Goal: Information Seeking & Learning: Learn about a topic

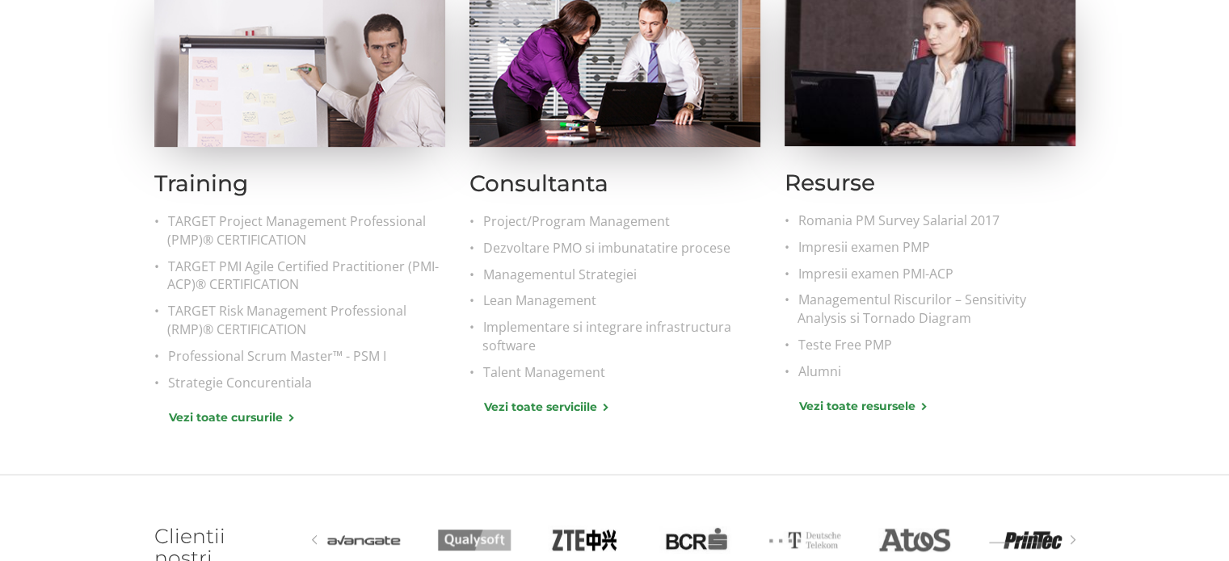
scroll to position [727, 0]
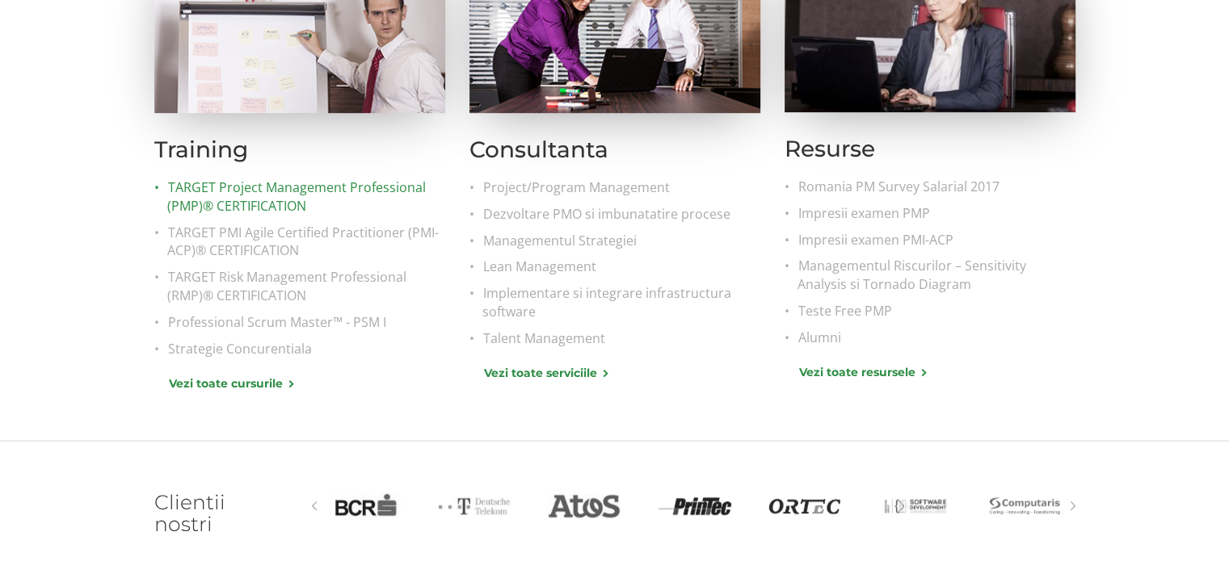
click at [283, 188] on link "TARGET Project Management Professional (PMP)® CERTIFICATION" at bounding box center [306, 197] width 278 height 37
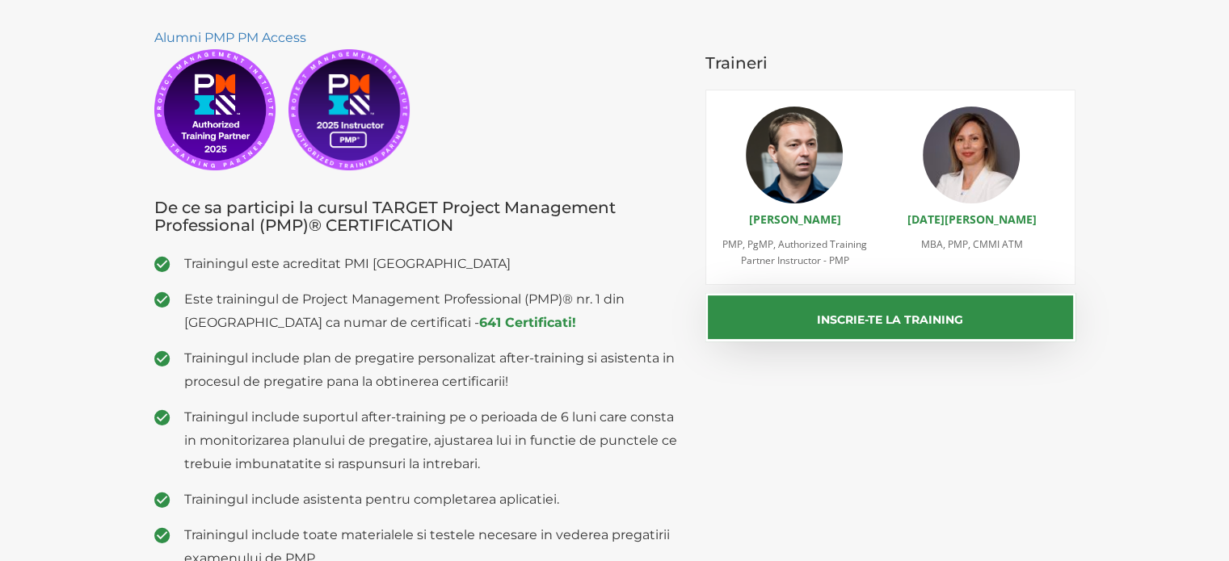
scroll to position [242, 0]
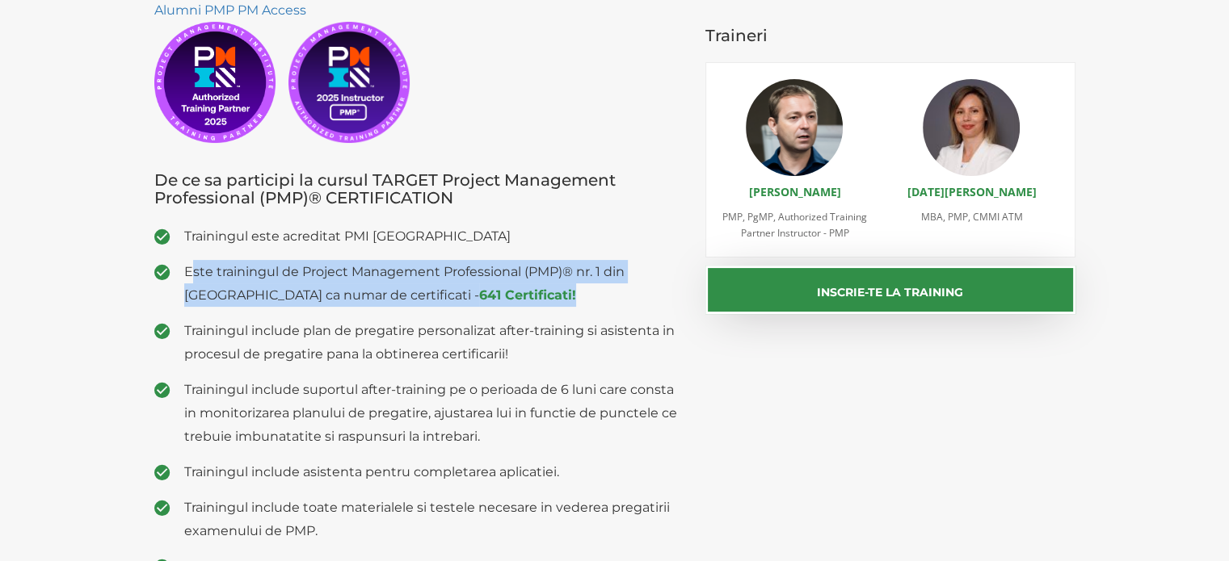
drag, startPoint x: 191, startPoint y: 271, endPoint x: 572, endPoint y: 304, distance: 382.7
click at [572, 304] on span "Este trainingul de Project Management Professional (PMP)® nr. 1 din Romania ca …" at bounding box center [433, 283] width 498 height 47
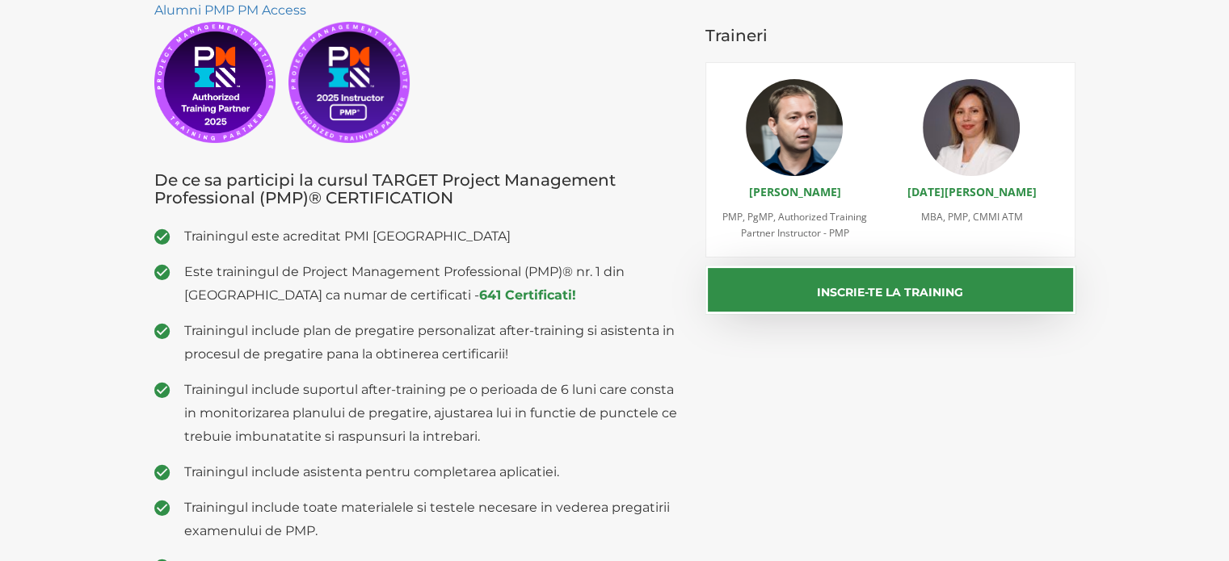
click at [0, 216] on section "Alumni PMP PM Access De ce sa participi la cursul TARGET Project Management Pro…" at bounding box center [614, 306] width 1229 height 680
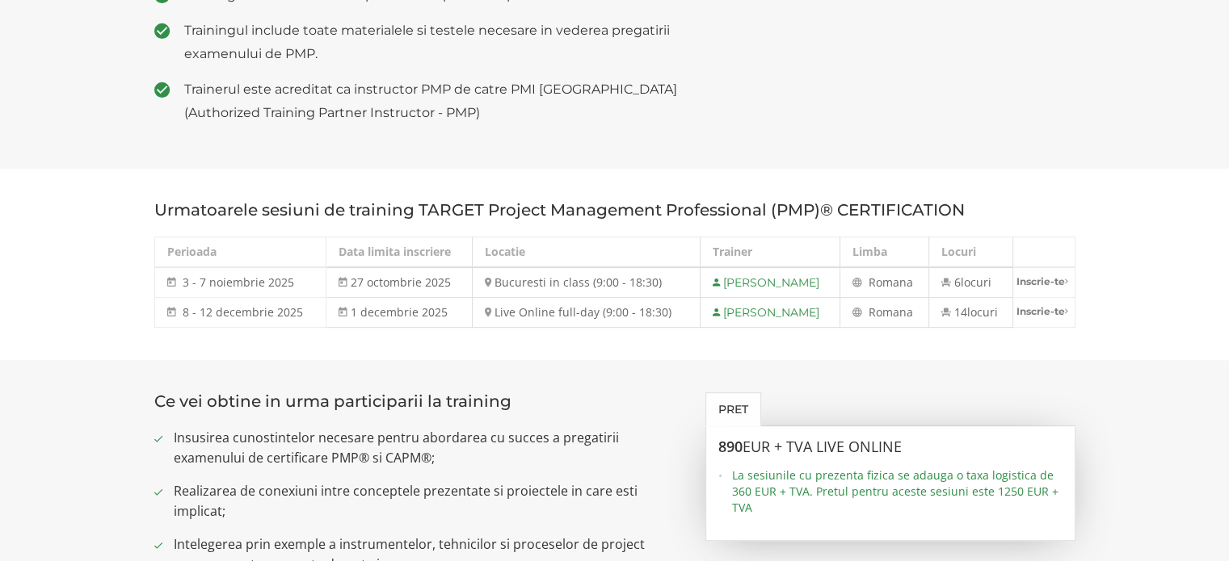
scroll to position [727, 0]
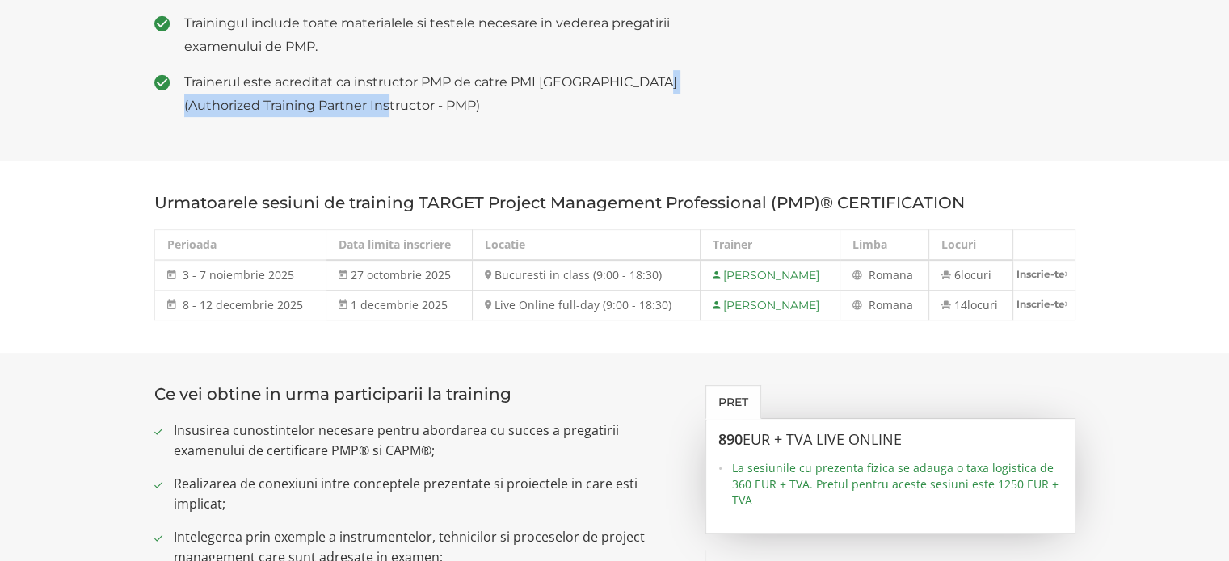
drag, startPoint x: 186, startPoint y: 108, endPoint x: 452, endPoint y: 114, distance: 266.6
click at [449, 114] on span "Trainerul este acreditat ca instructor PMP de catre PMI USA (Authorized Trainin…" at bounding box center [433, 93] width 498 height 47
click at [452, 114] on span "Trainerul este acreditat ca instructor PMP de catre PMI USA (Authorized Trainin…" at bounding box center [433, 93] width 498 height 47
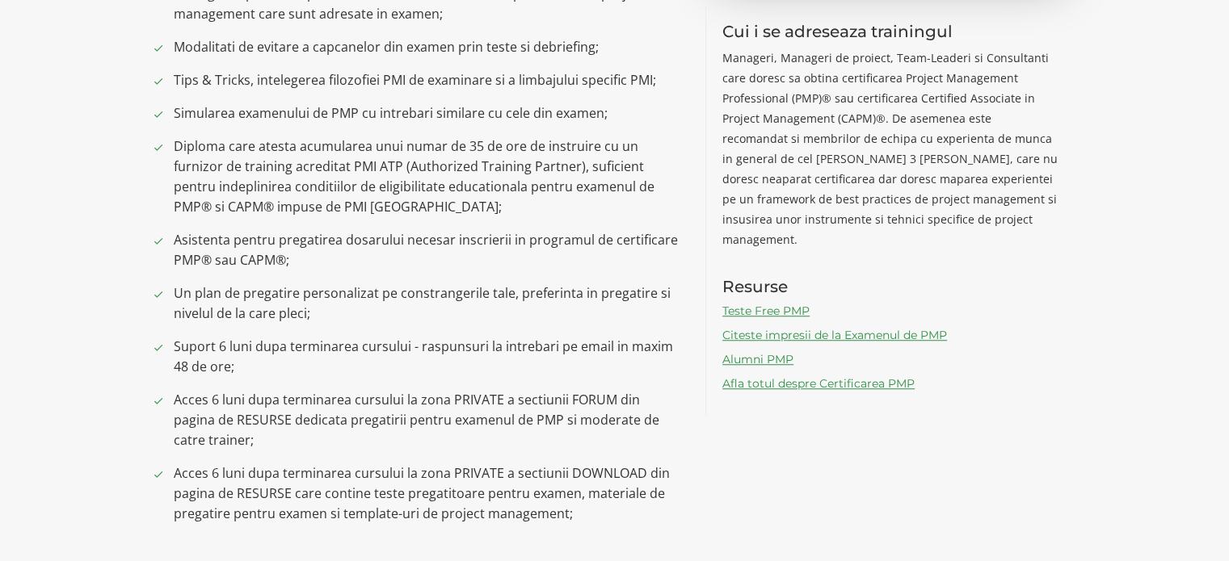
scroll to position [1454, 0]
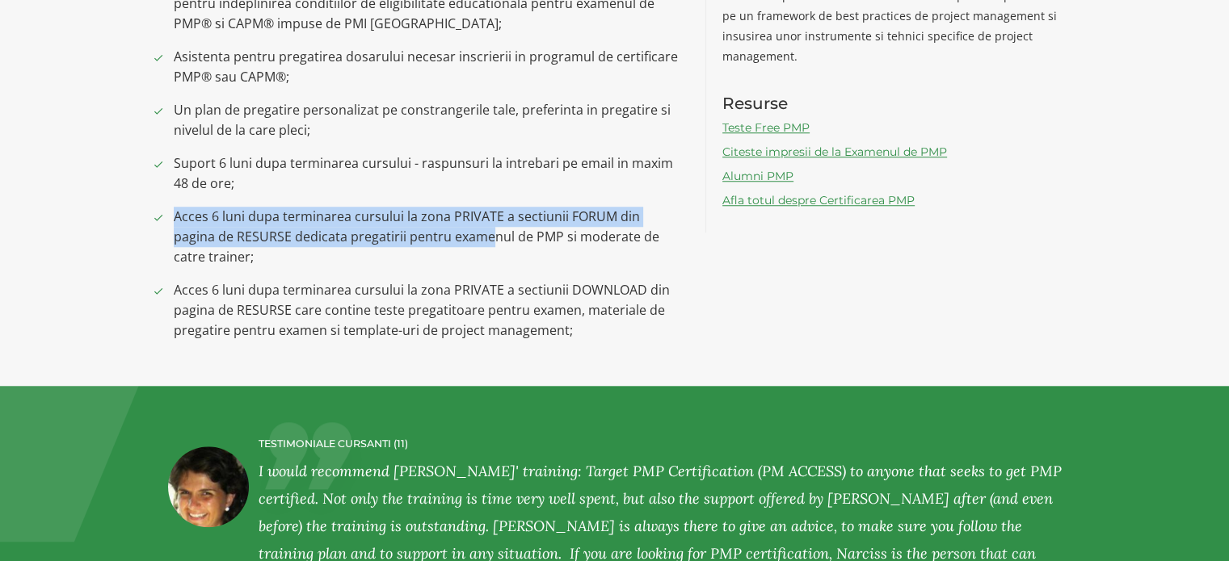
drag, startPoint x: 163, startPoint y: 220, endPoint x: 447, endPoint y: 238, distance: 284.1
click at [447, 238] on li "Acces 6 luni dupa terminarea cursului la zona PRIVATE a sectiunii FORUM din pag…" at bounding box center [417, 237] width 527 height 61
click at [304, 228] on span "Acces 6 luni dupa terminarea cursului la zona PRIVATE a sectiunii FORUM din pag…" at bounding box center [428, 237] width 508 height 61
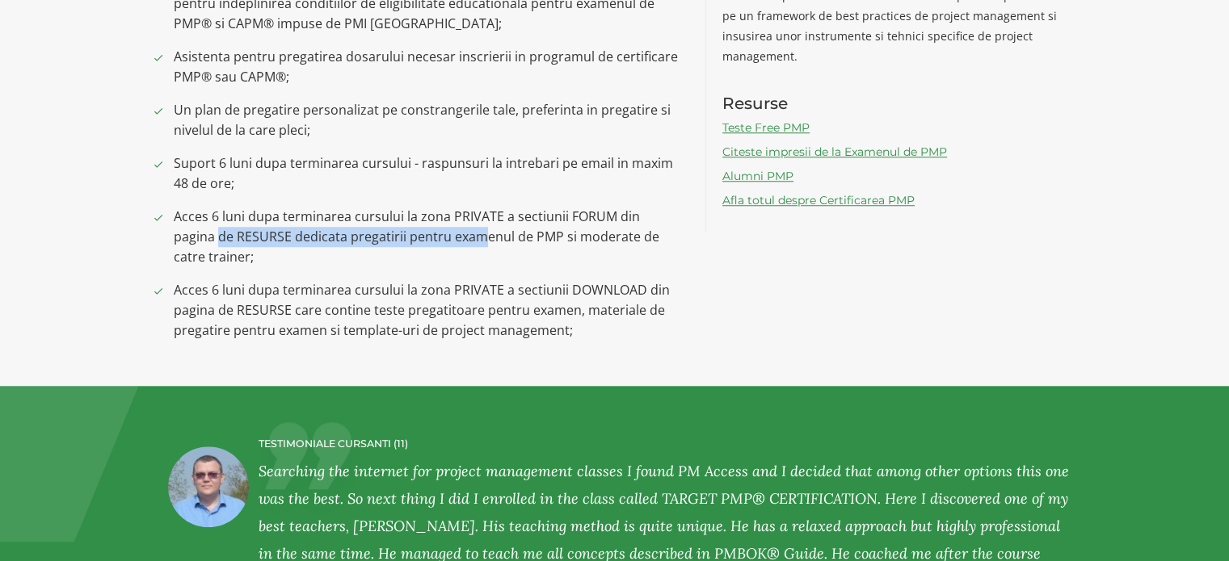
drag, startPoint x: 170, startPoint y: 235, endPoint x: 441, endPoint y: 241, distance: 270.6
click at [441, 241] on div "Ce vei obtine in urma participarii la training Insusirea cunostintelor necesare…" at bounding box center [418, 5] width 552 height 695
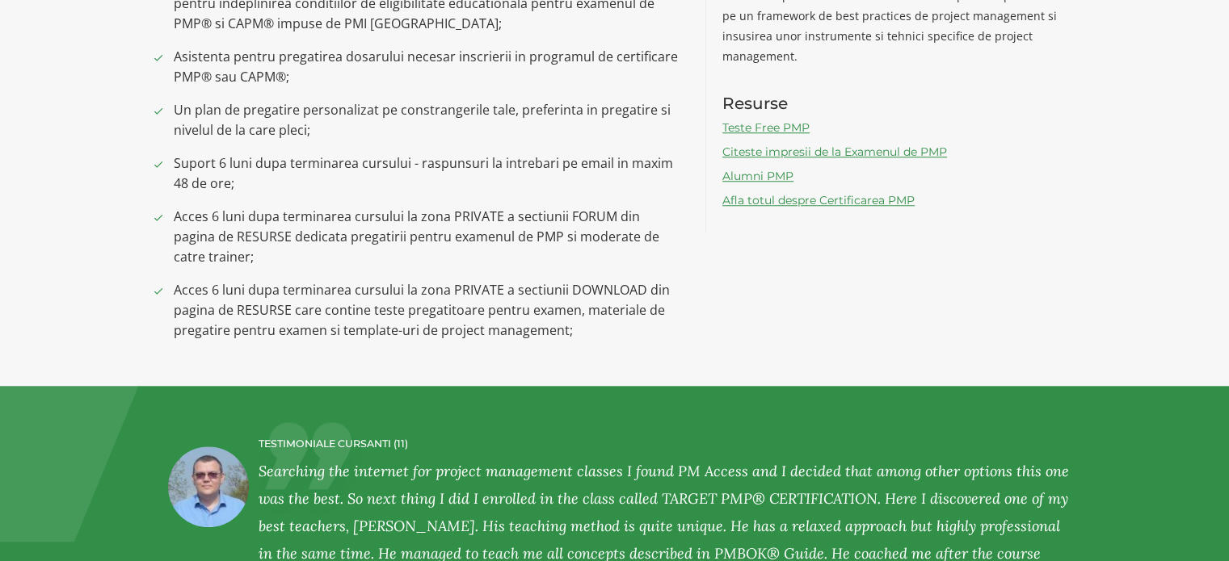
click at [338, 162] on span "Suport 6 luni dupa terminarea cursului - raspunsuri la intrebari pe email in ma…" at bounding box center [428, 173] width 508 height 40
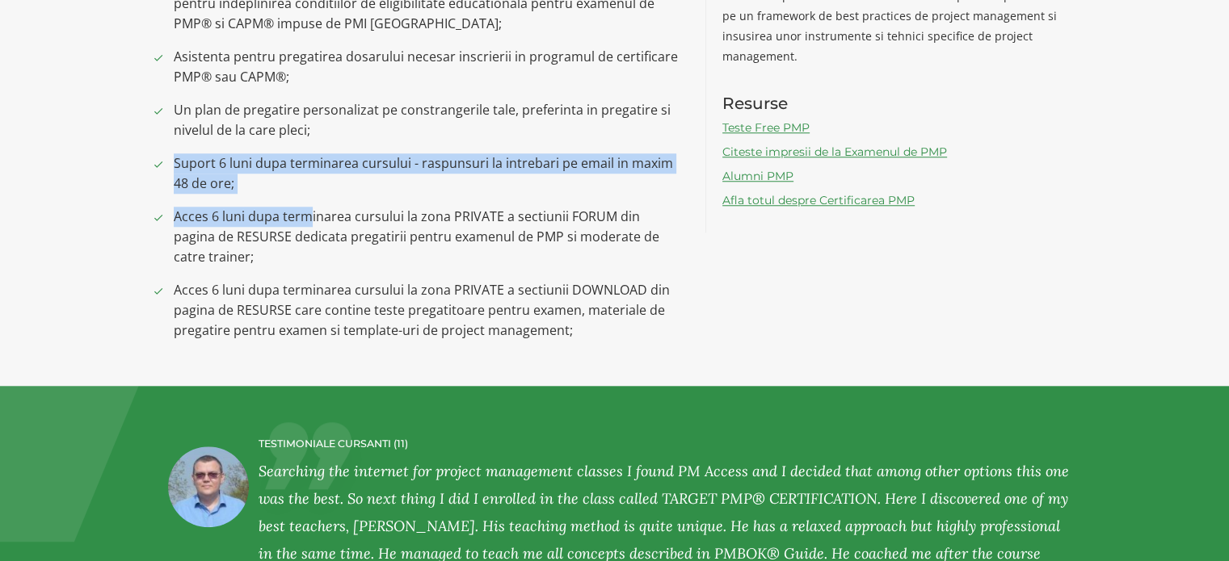
drag, startPoint x: 162, startPoint y: 161, endPoint x: 308, endPoint y: 211, distance: 153.8
click at [308, 211] on ul "Insusirea cunostintelor necesare pentru abordarea cu succes a pregatirii examen…" at bounding box center [417, 17] width 527 height 647
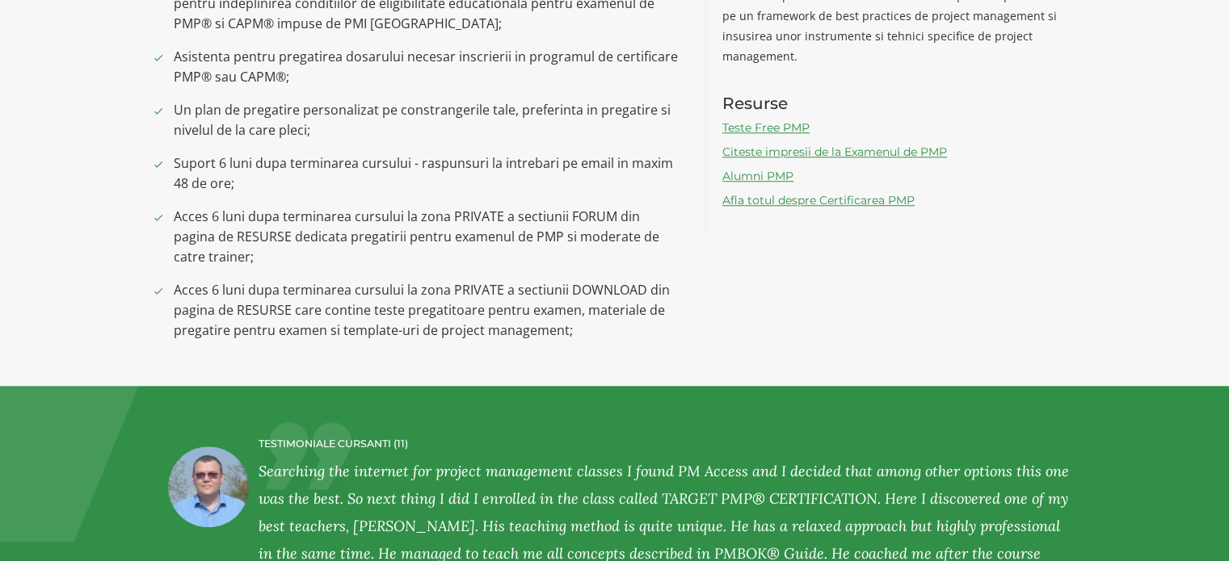
click at [277, 125] on span "Un plan de pregatire personalizat pe constrangerile tale, preferinta in pregati…" at bounding box center [428, 120] width 508 height 40
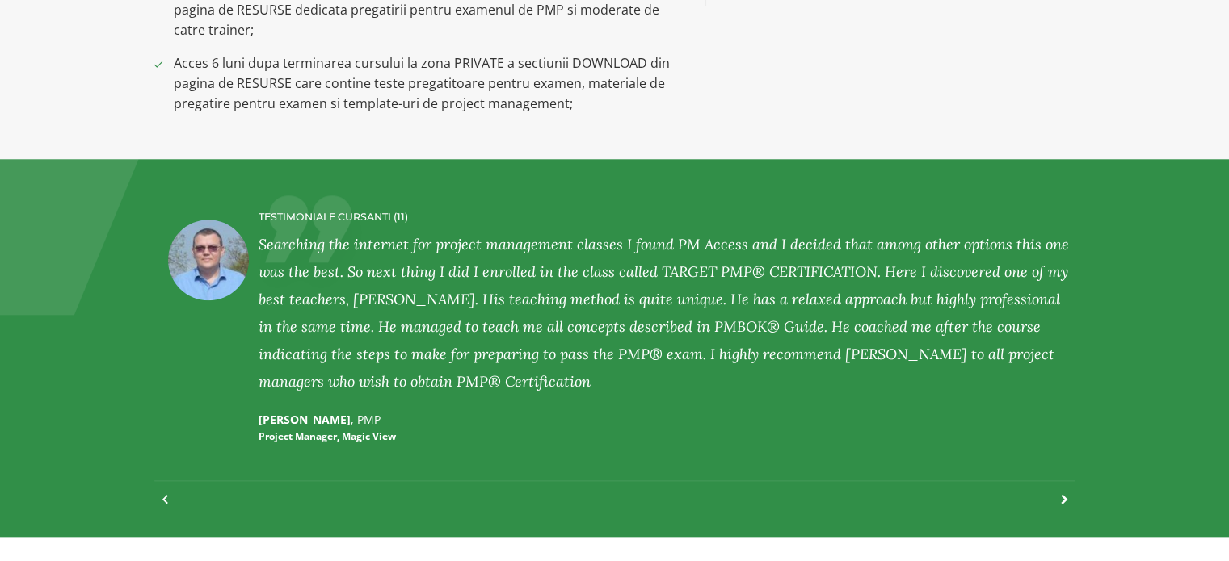
scroll to position [1777, 0]
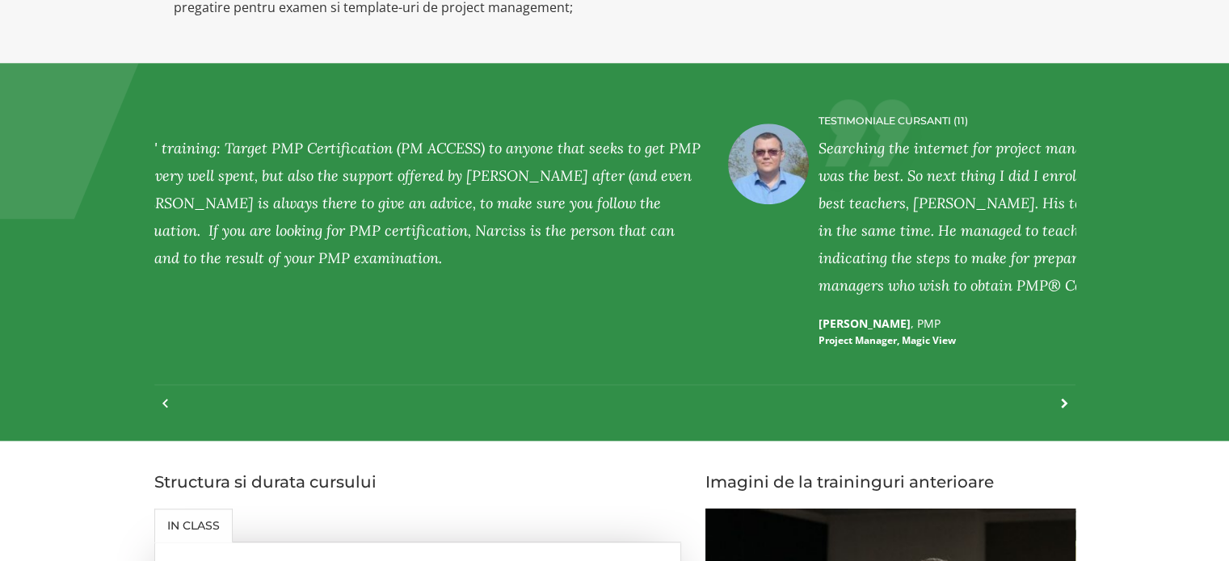
drag, startPoint x: 342, startPoint y: 174, endPoint x: 902, endPoint y: 227, distance: 563.1
click at [902, 227] on div "Searching the internet for project management classes I found PM Access and I d…" at bounding box center [1224, 217] width 813 height 165
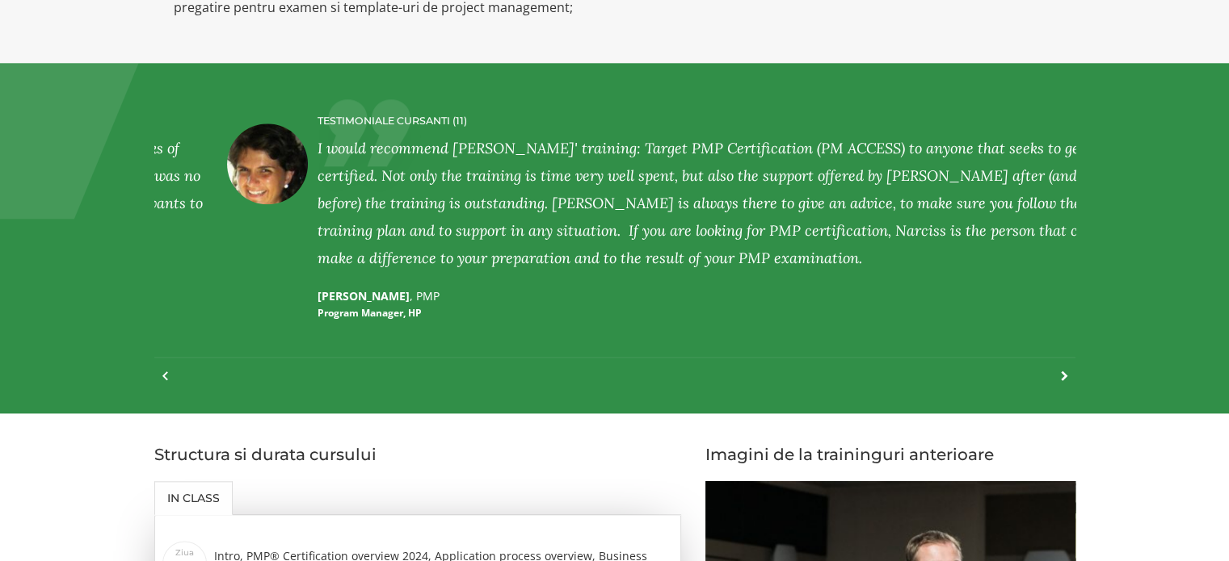
drag, startPoint x: 313, startPoint y: 222, endPoint x: 993, endPoint y: 258, distance: 681.0
click at [993, 258] on div "I would recommend Narciss' training: Target PMP Certification (PM ACCESS) to an…" at bounding box center [723, 203] width 813 height 137
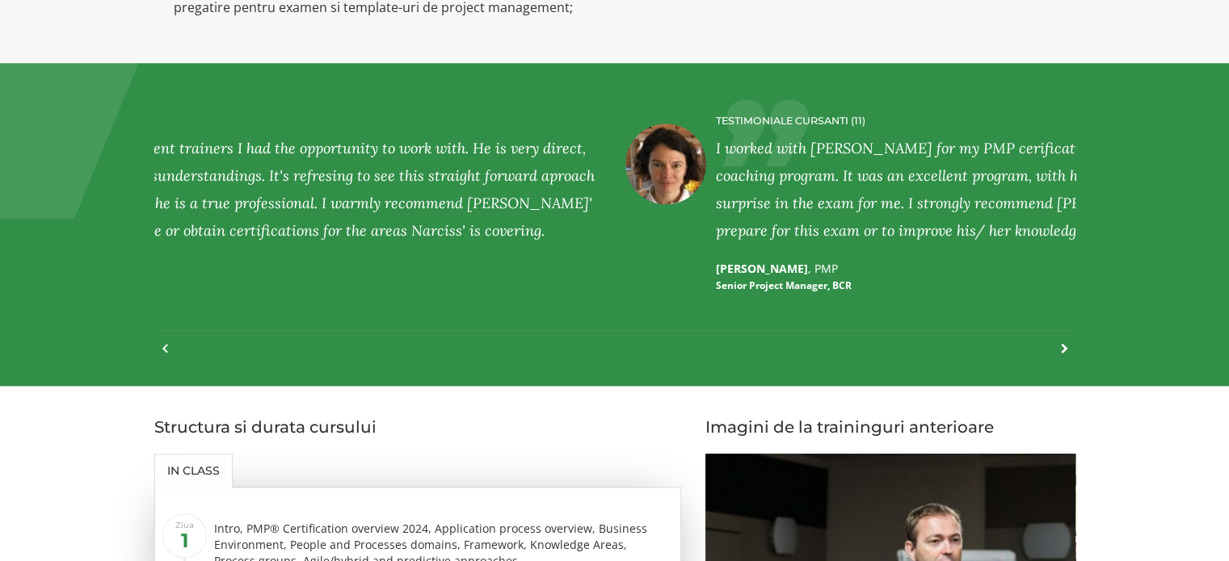
drag, startPoint x: 212, startPoint y: 203, endPoint x: 670, endPoint y: 223, distance: 457.6
click at [670, 223] on div "TESTIMONIALE CURSANTI (11) I worked with Narciss for my PMP cerification exam: …" at bounding box center [1071, 204] width 921 height 218
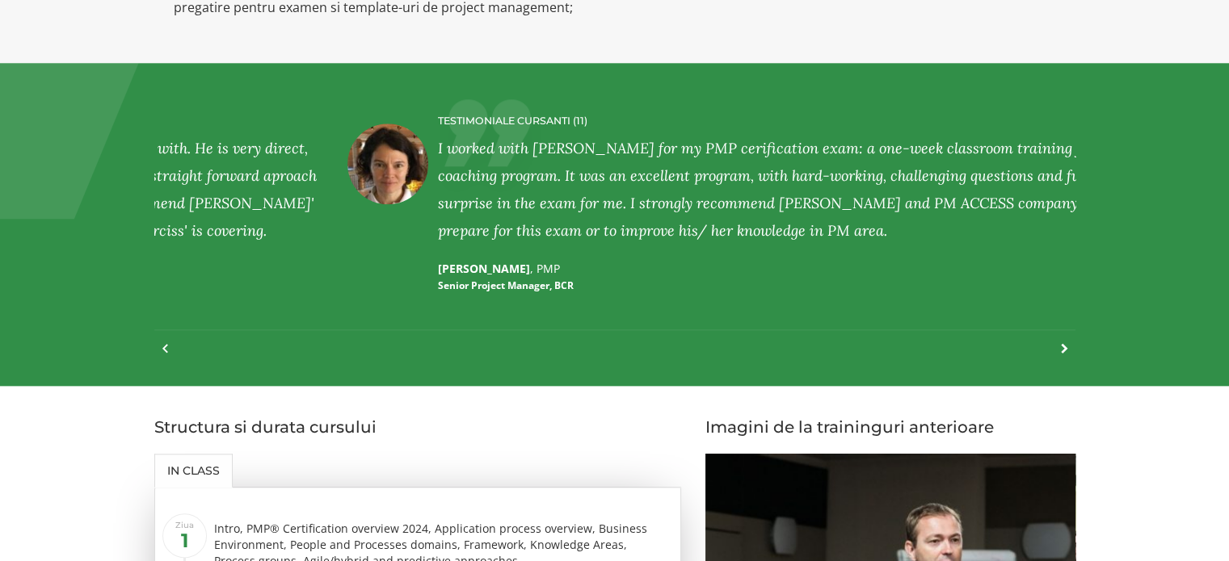
drag, startPoint x: 324, startPoint y: 183, endPoint x: 474, endPoint y: 191, distance: 150.5
click at [478, 191] on div "I worked with Narciss for my PMP cerification exam: a one-week classroom traini…" at bounding box center [844, 190] width 813 height 110
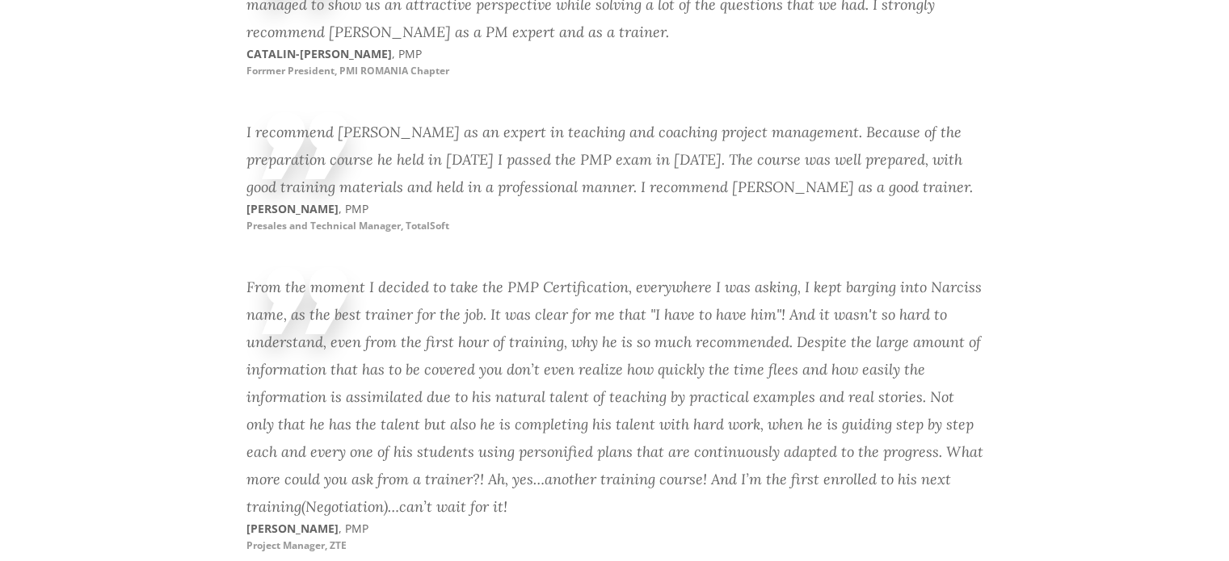
scroll to position [5871, 0]
